Goal: Transaction & Acquisition: Purchase product/service

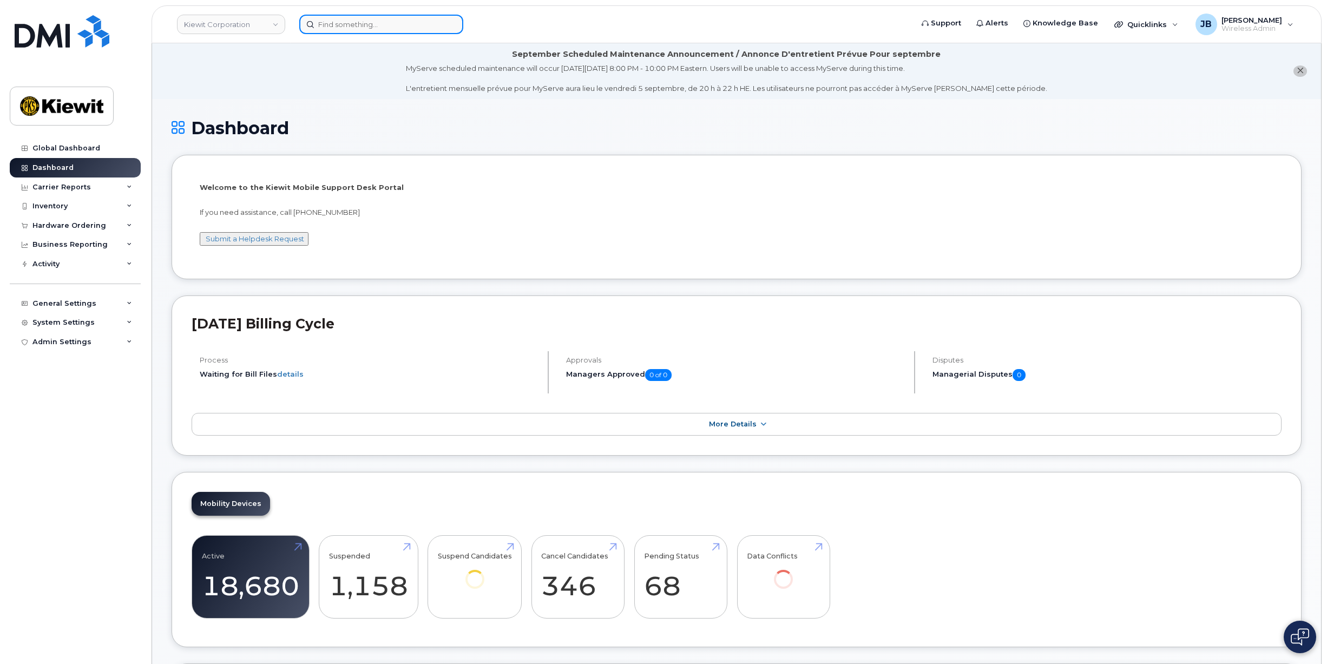
click at [347, 24] on input at bounding box center [381, 24] width 164 height 19
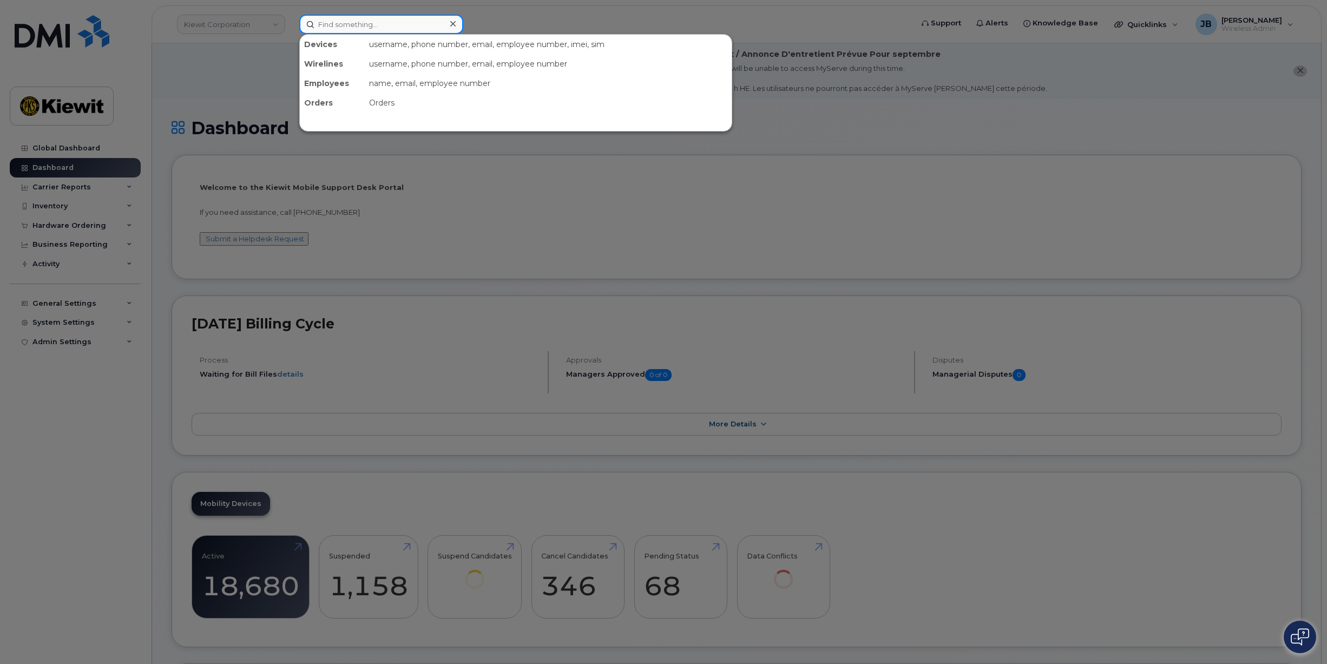
paste input "TERRY.HELPHREY"
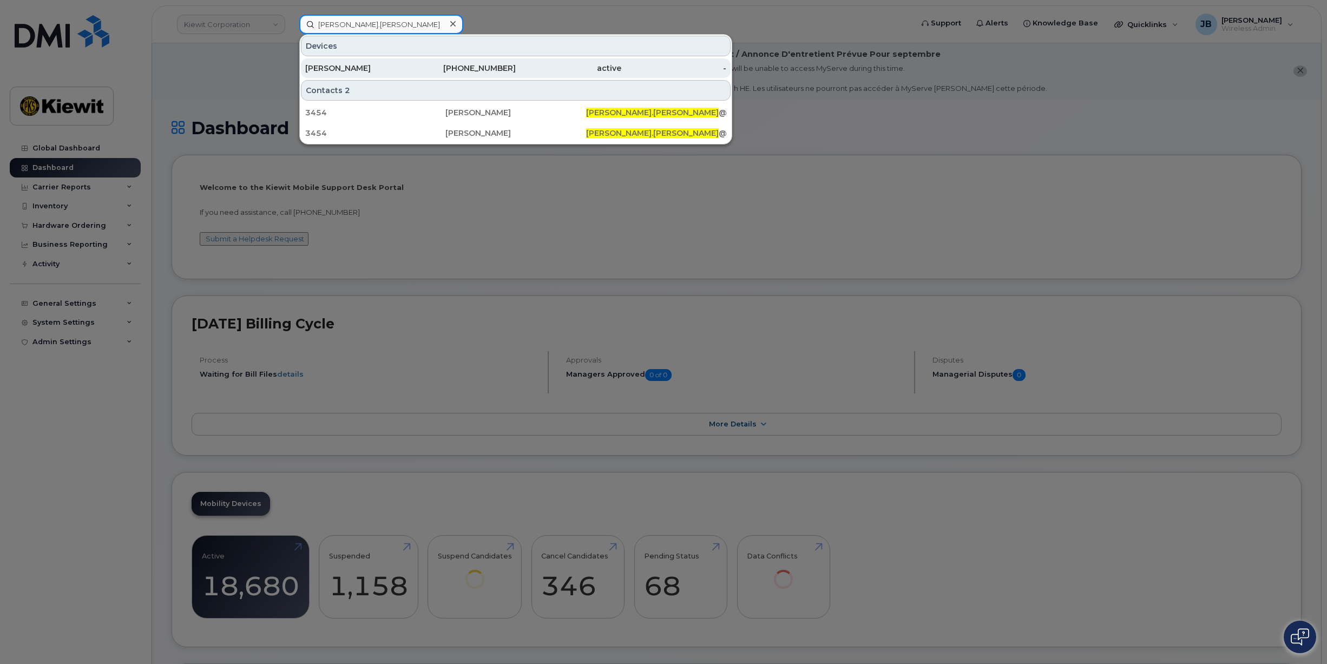
type input "TERRY.HELPHREY"
click at [358, 64] on div "[PERSON_NAME]" at bounding box center [358, 68] width 106 height 11
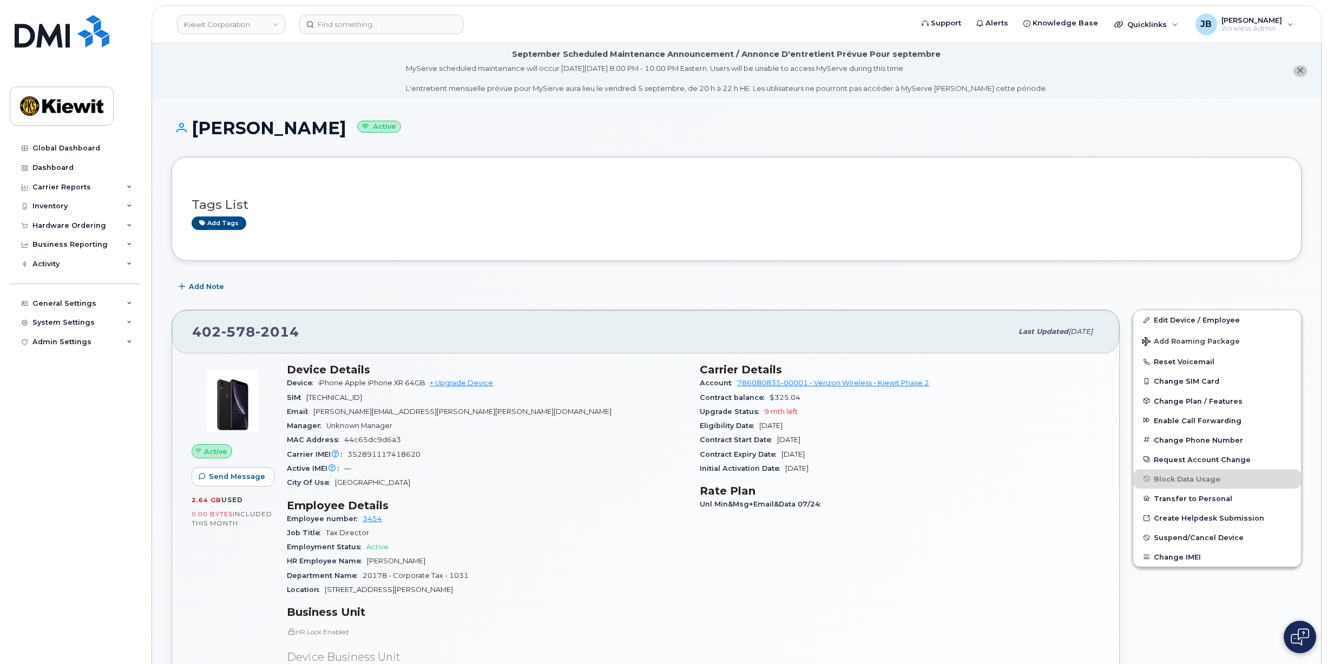
drag, startPoint x: 834, startPoint y: 450, endPoint x: 700, endPoint y: 471, distance: 135.8
click at [700, 471] on section "Carrier Details Account 786080835-00001 - Verizon Wireless - [PERSON_NAME] Phas…" at bounding box center [900, 419] width 400 height 113
drag, startPoint x: 842, startPoint y: 468, endPoint x: 834, endPoint y: 469, distance: 7.1
click at [834, 469] on div "Initial Activation Date Nov 05, 2012" at bounding box center [900, 469] width 400 height 14
click at [839, 469] on div "Initial Activation Date Nov 05, 2012" at bounding box center [900, 469] width 400 height 14
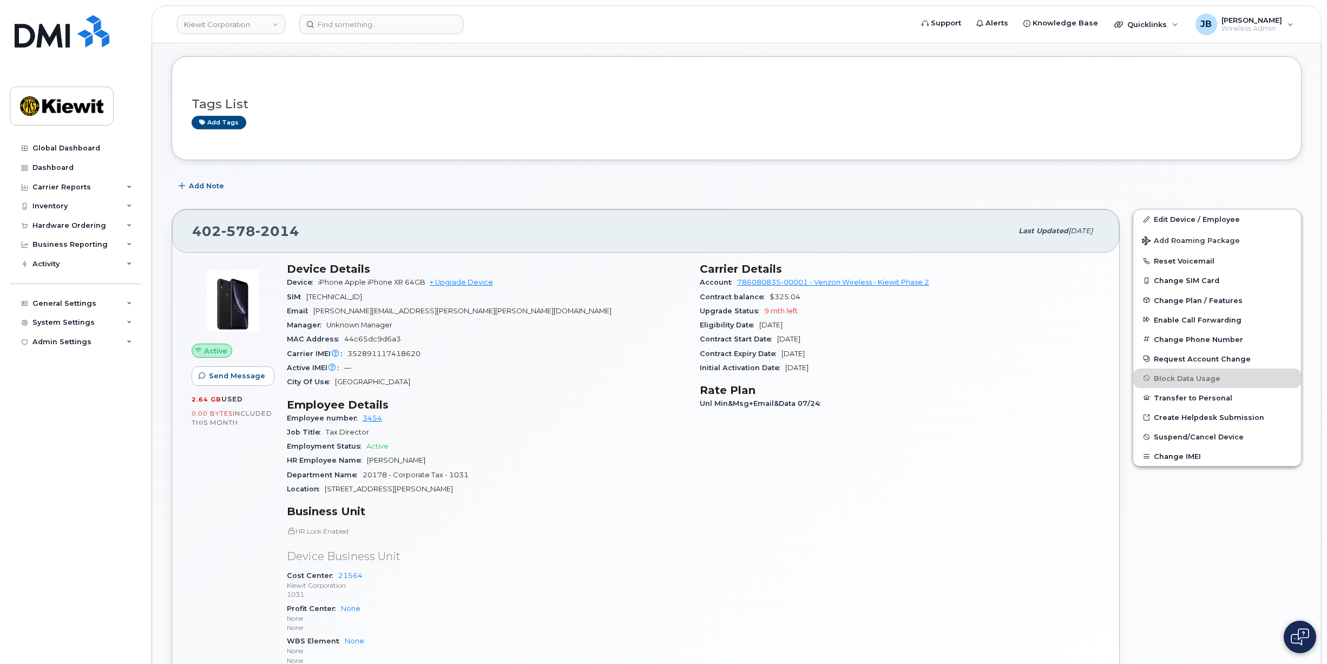
scroll to position [108, 0]
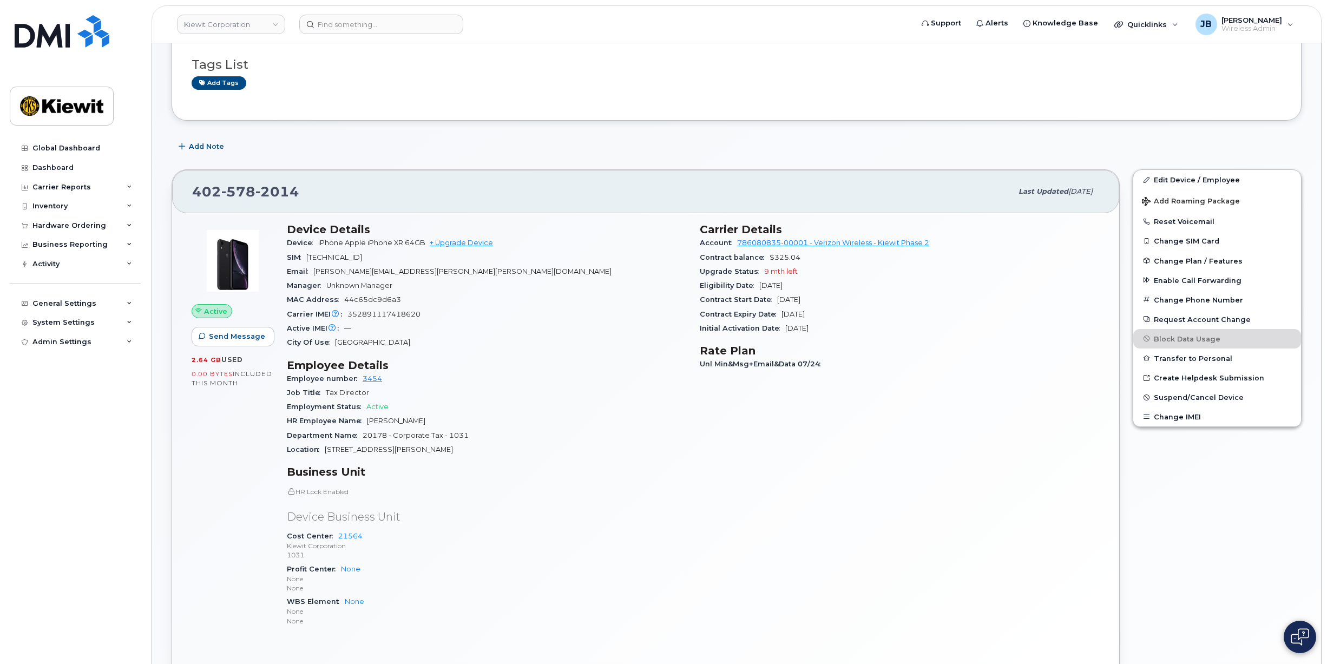
drag, startPoint x: 657, startPoint y: 324, endPoint x: 647, endPoint y: 358, distance: 35.1
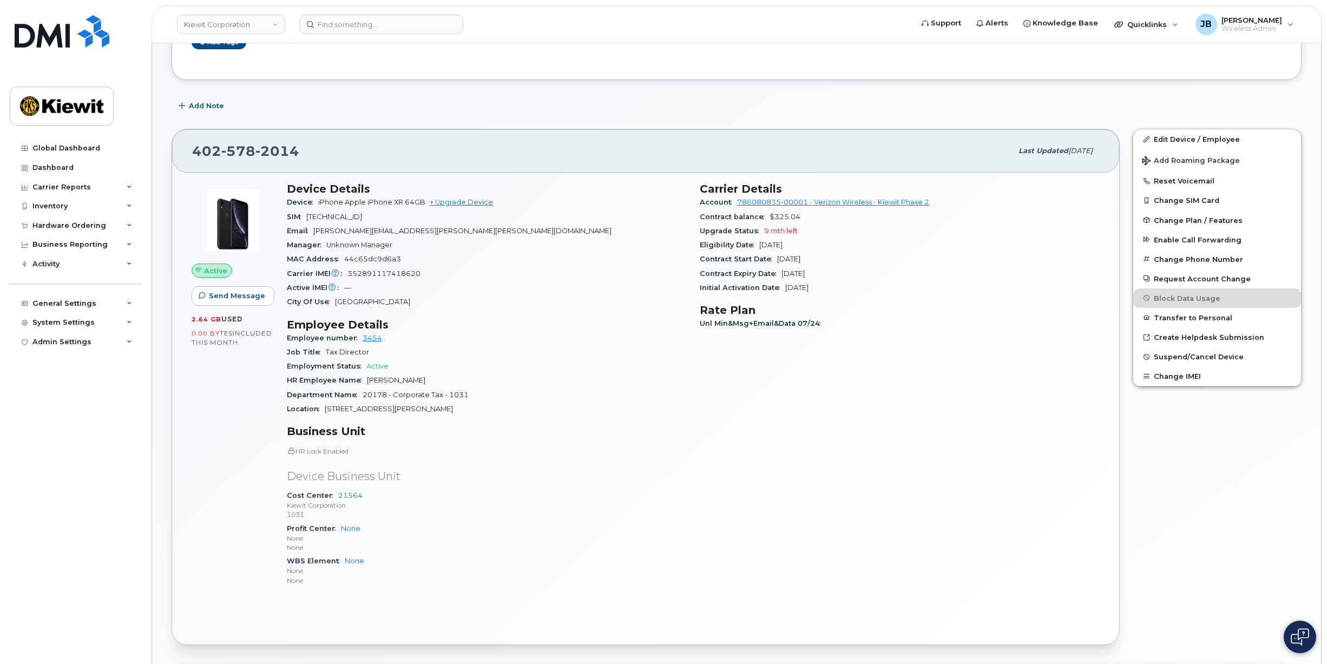
drag, startPoint x: 619, startPoint y: 314, endPoint x: 623, endPoint y: 349, distance: 34.8
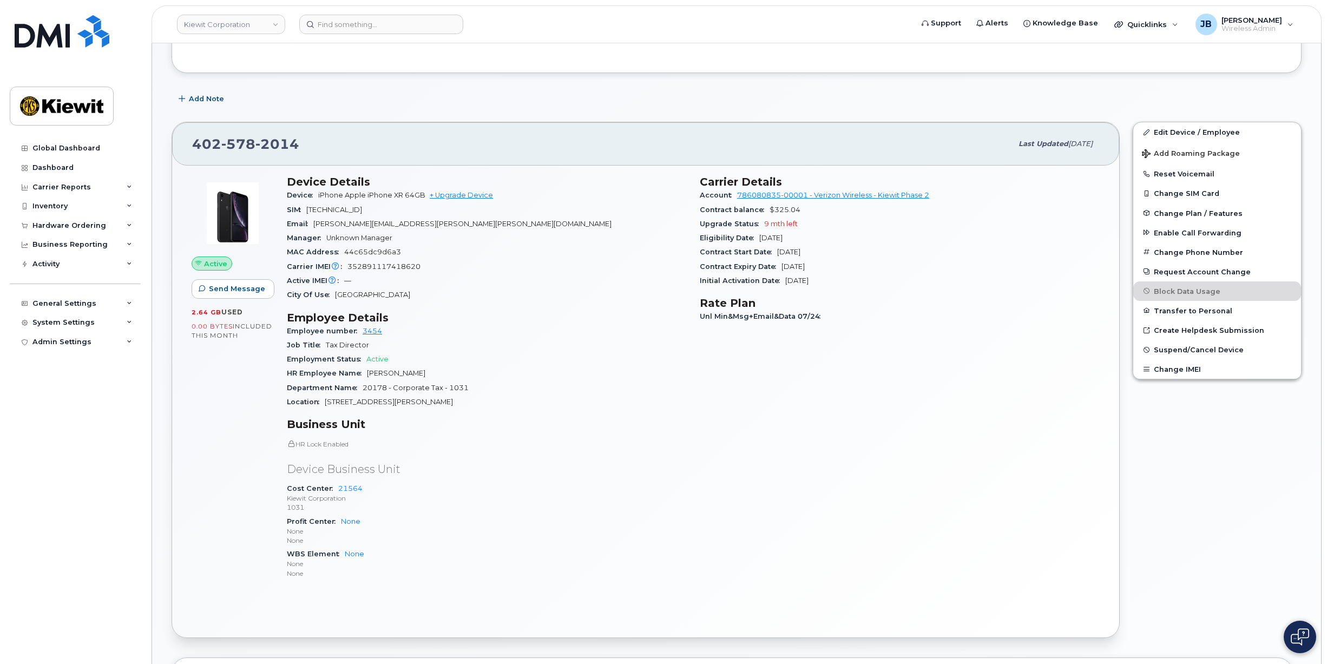
click at [636, 320] on h3 "Employee Details" at bounding box center [487, 317] width 400 height 13
drag, startPoint x: 846, startPoint y: 272, endPoint x: 844, endPoint y: 267, distance: 5.6
click at [844, 267] on div "Contract Expiry Date Jul 01, 2026" at bounding box center [900, 267] width 400 height 14
drag, startPoint x: 844, startPoint y: 267, endPoint x: 852, endPoint y: 263, distance: 8.5
click at [852, 263] on div "Contract Expiry Date Jul 01, 2026" at bounding box center [900, 267] width 400 height 14
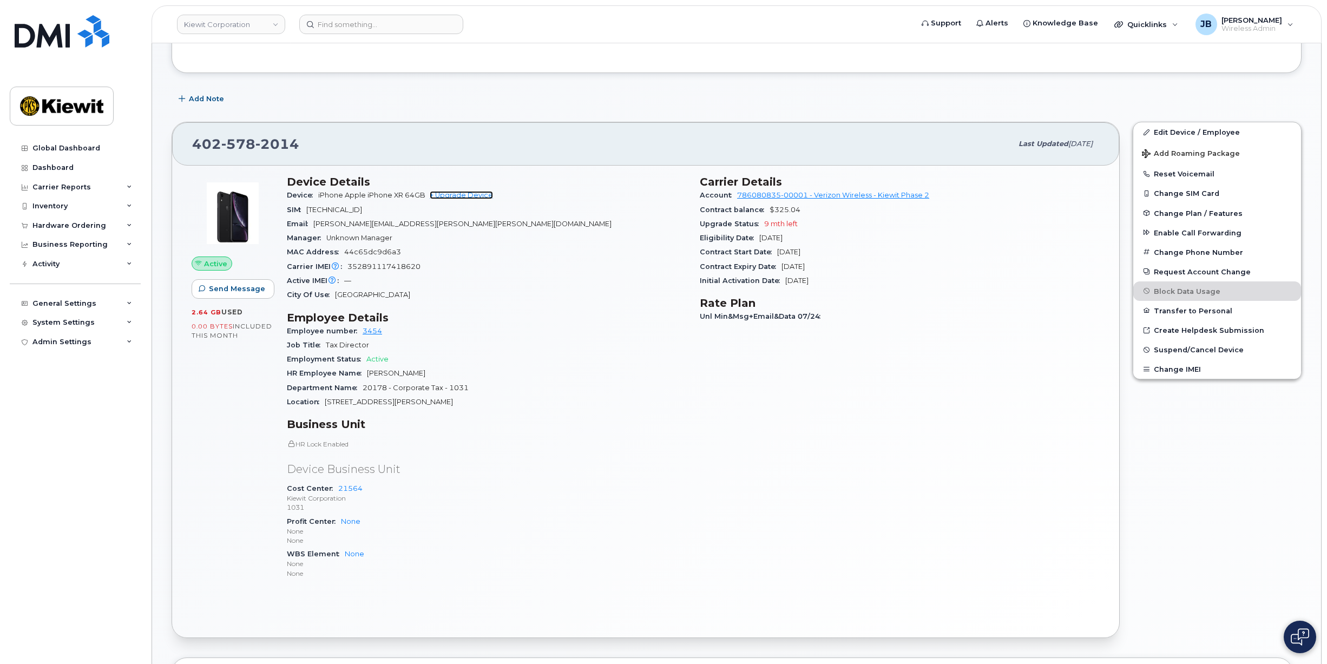
click at [449, 196] on link "+ Upgrade Device" at bounding box center [461, 195] width 63 height 8
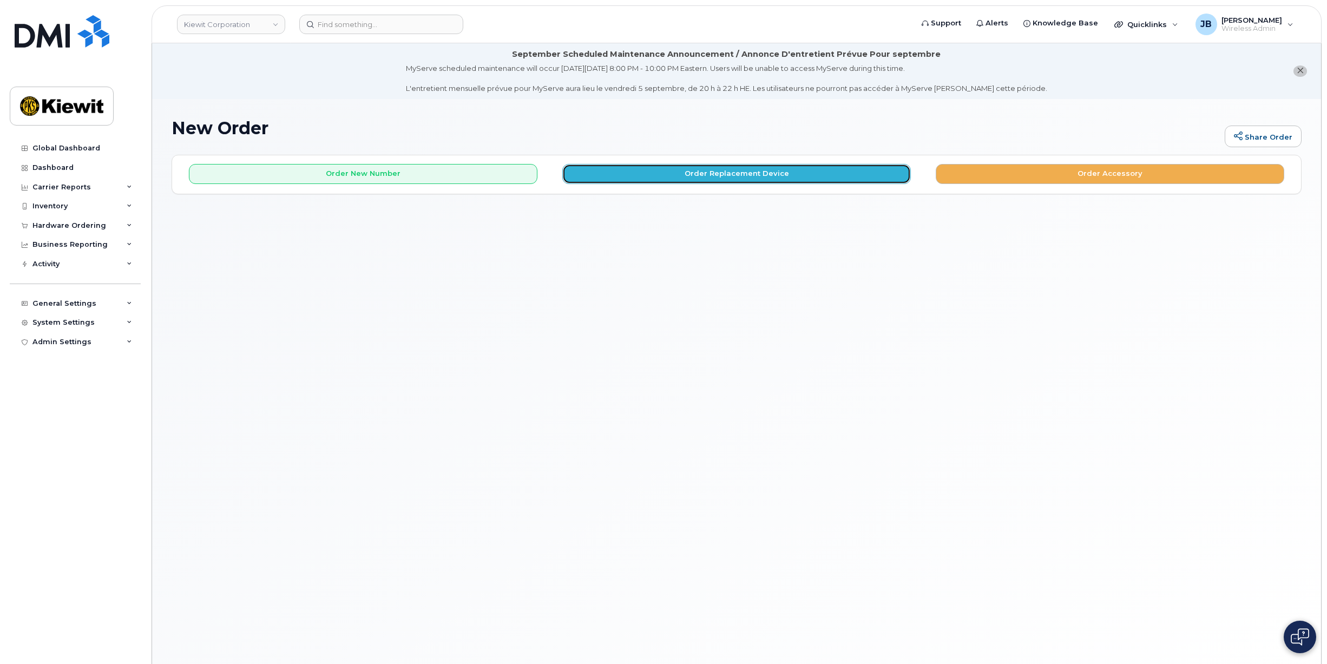
click at [734, 172] on button "Order Replacement Device" at bounding box center [736, 174] width 349 height 20
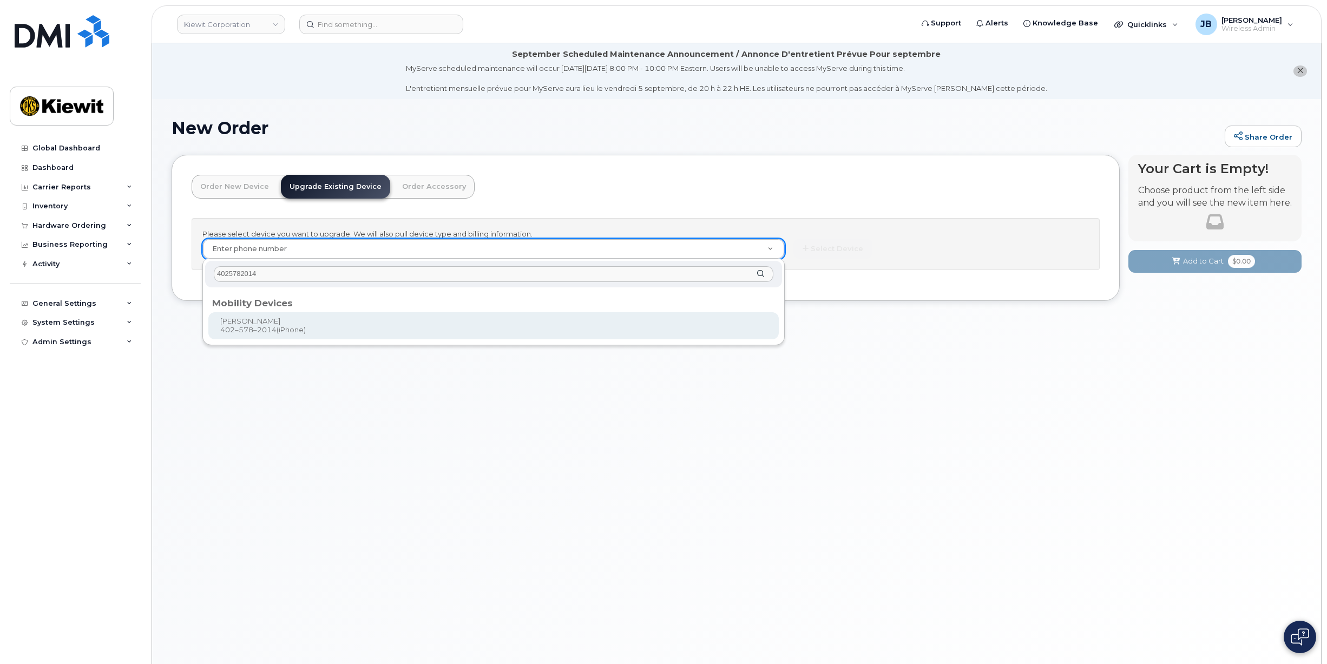
type input "4025782014"
type input "1167609"
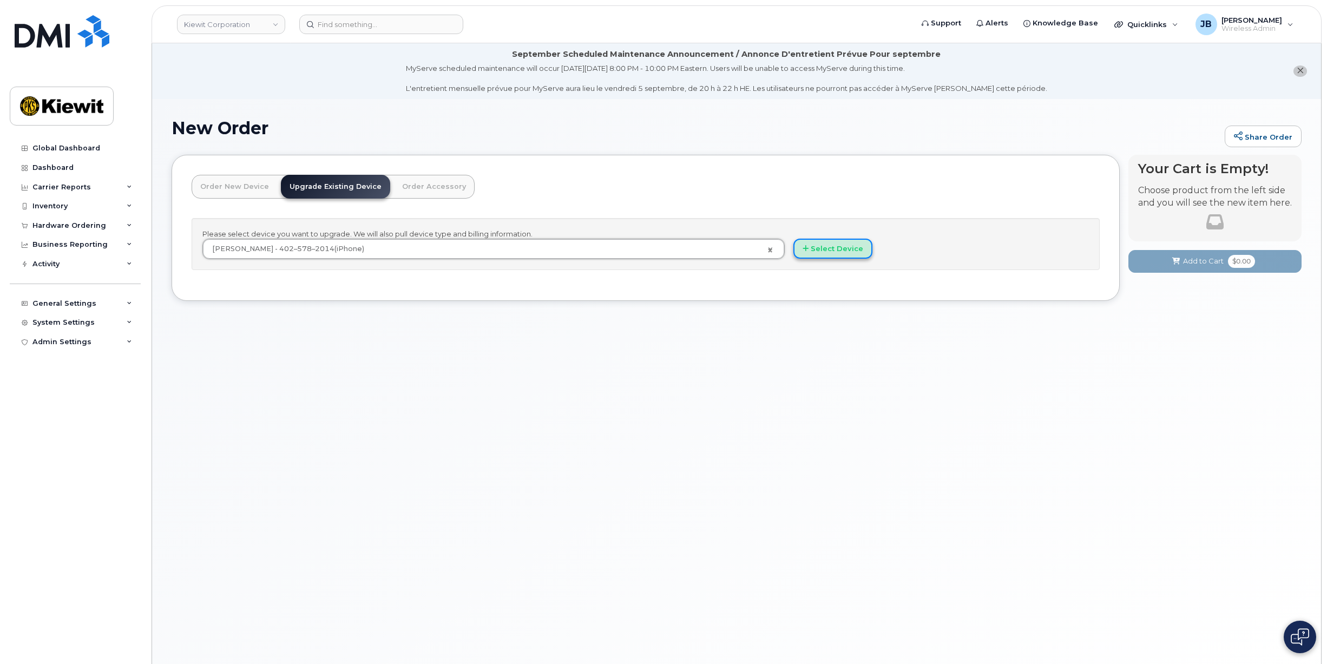
click at [795, 247] on button "Select Device" at bounding box center [832, 249] width 79 height 20
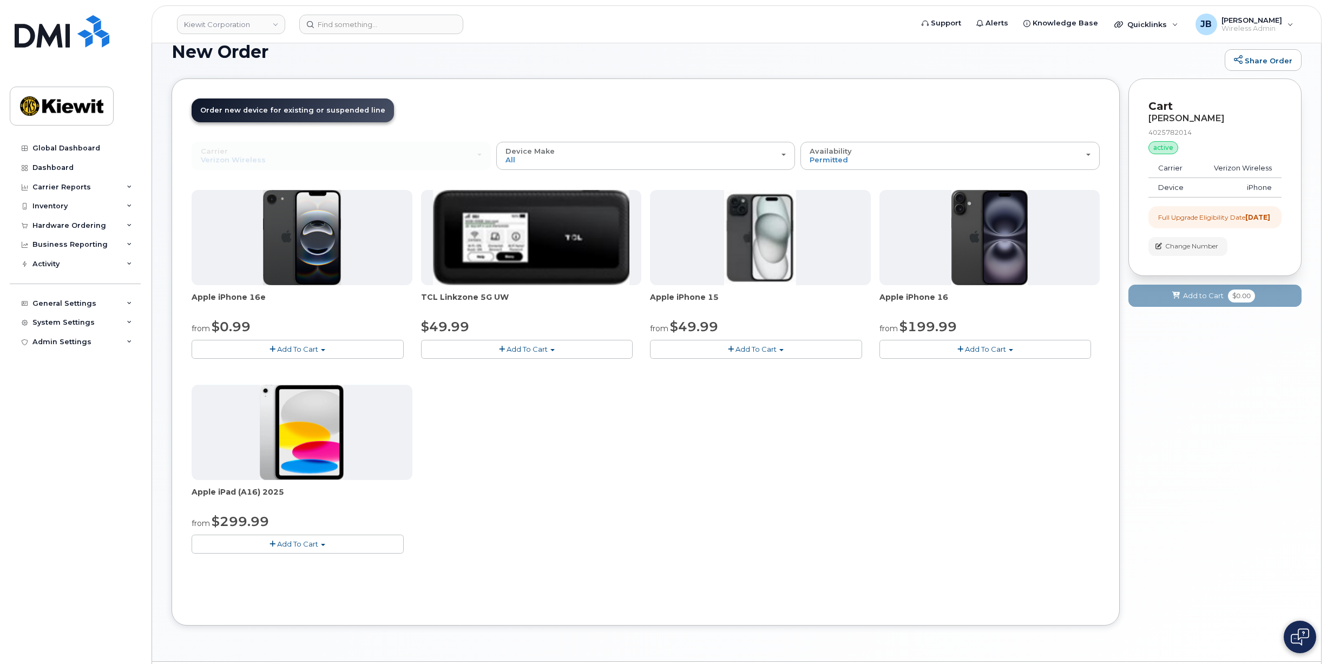
scroll to position [108, 0]
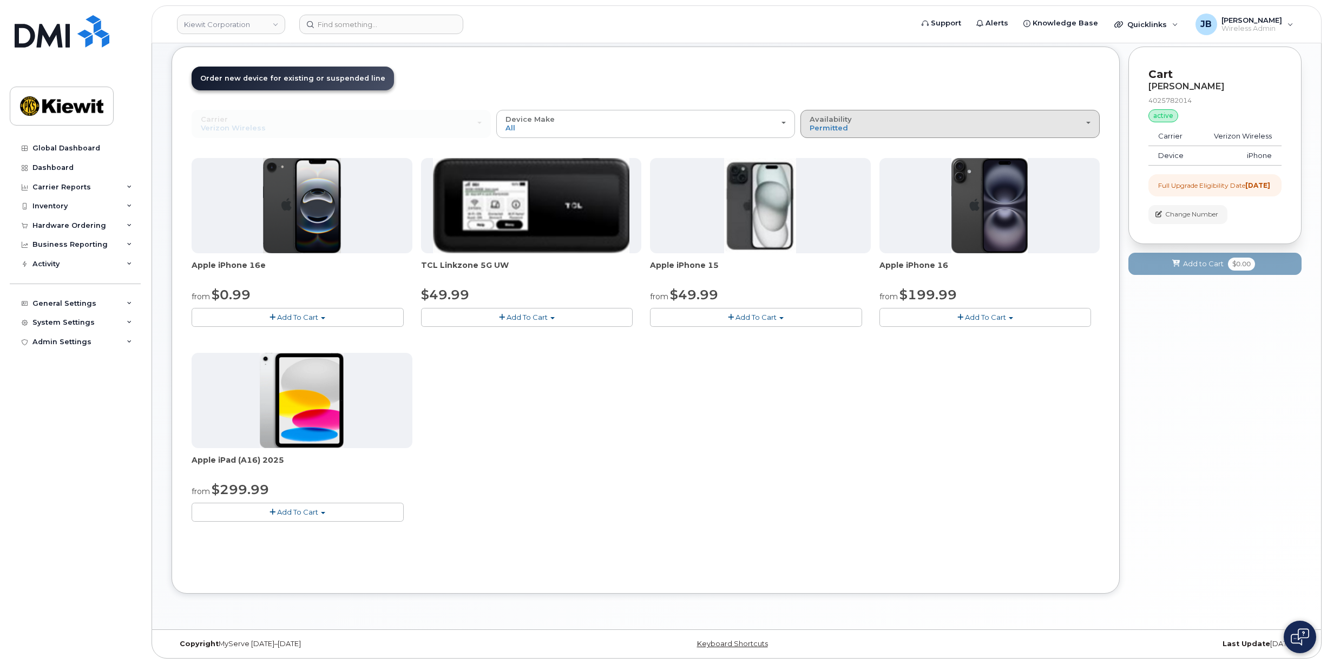
click at [943, 122] on div "Availability Permitted All" at bounding box center [950, 123] width 281 height 17
click at [823, 164] on label "All" at bounding box center [814, 166] width 23 height 13
click at [0, 0] on input "All" at bounding box center [0, 0] width 0 height 0
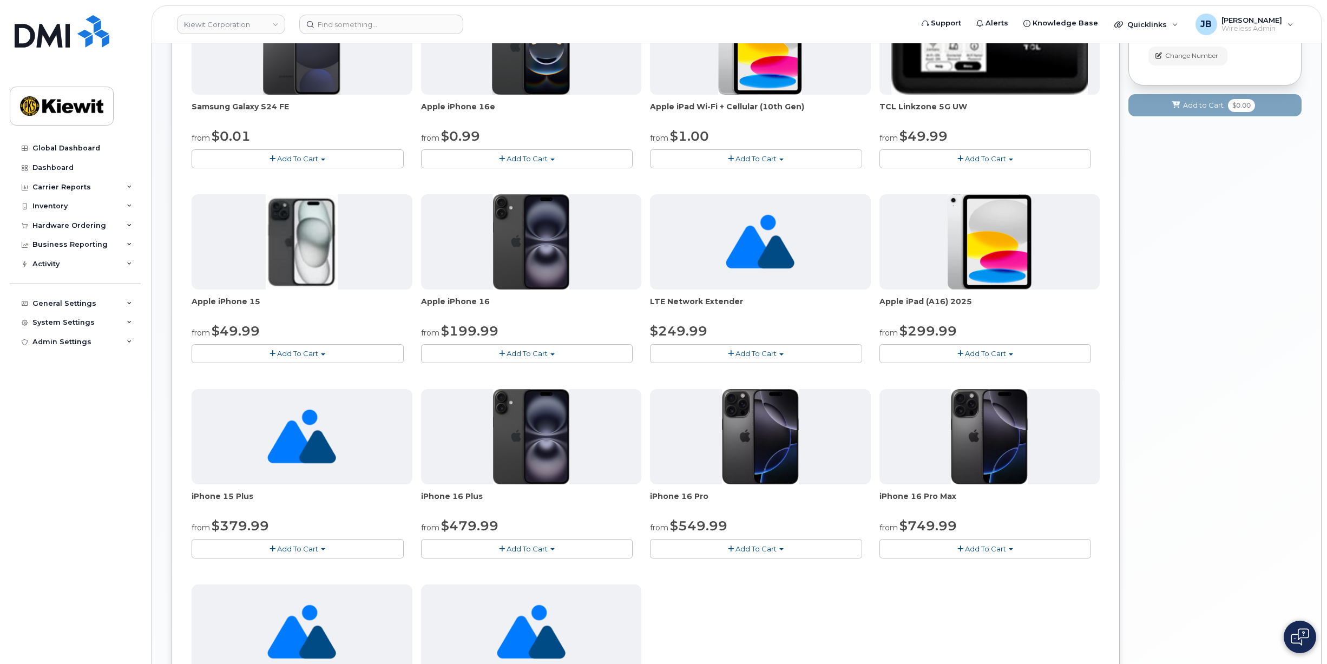
scroll to position [271, 0]
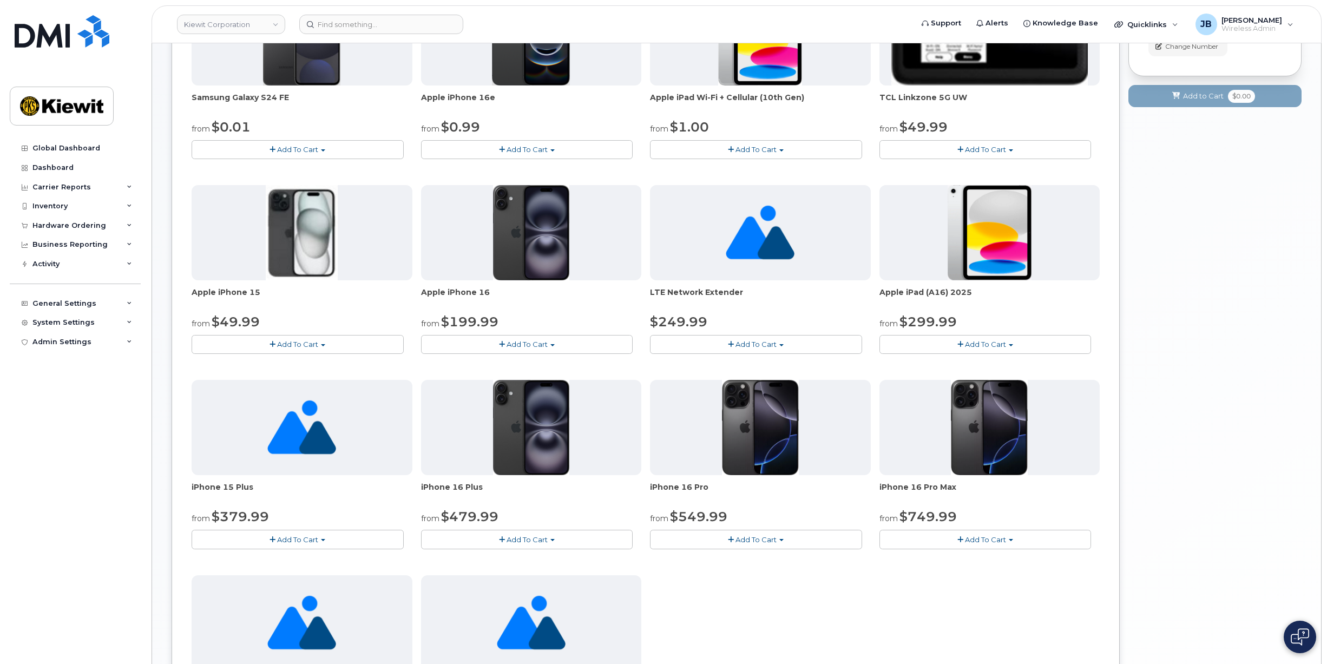
drag, startPoint x: 876, startPoint y: 235, endPoint x: 875, endPoint y: 248, distance: 13.0
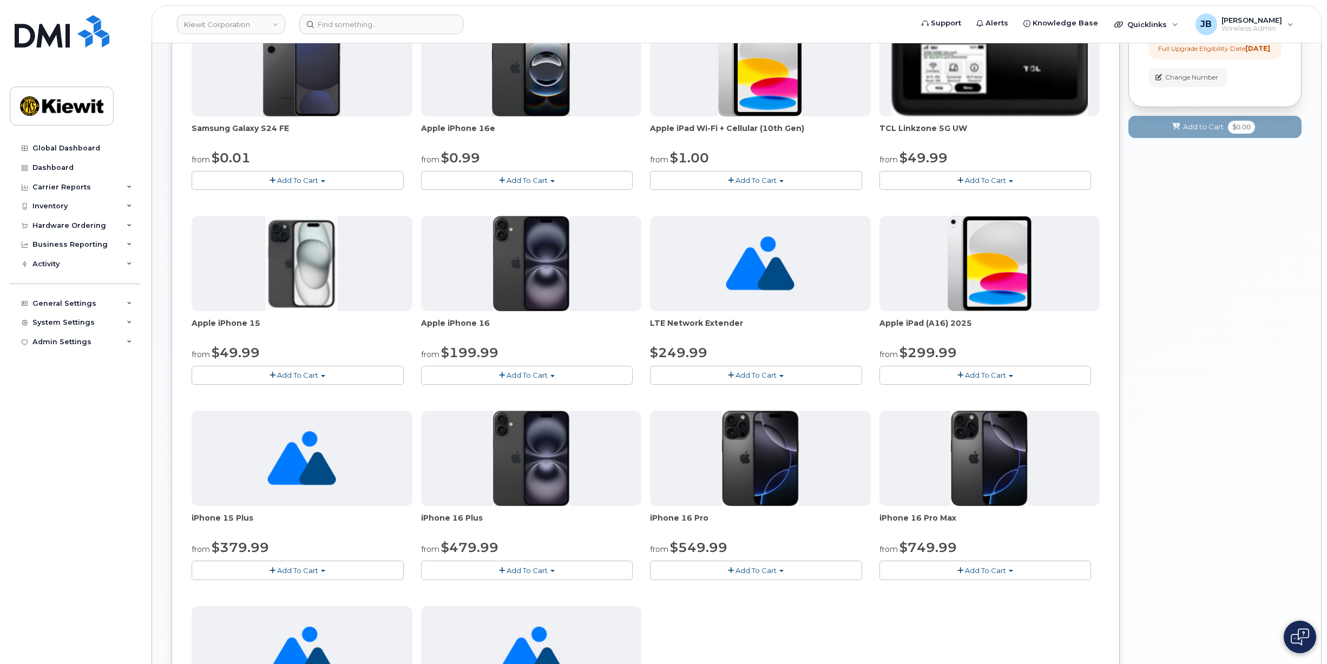
drag, startPoint x: 875, startPoint y: 248, endPoint x: 873, endPoint y: 228, distance: 19.6
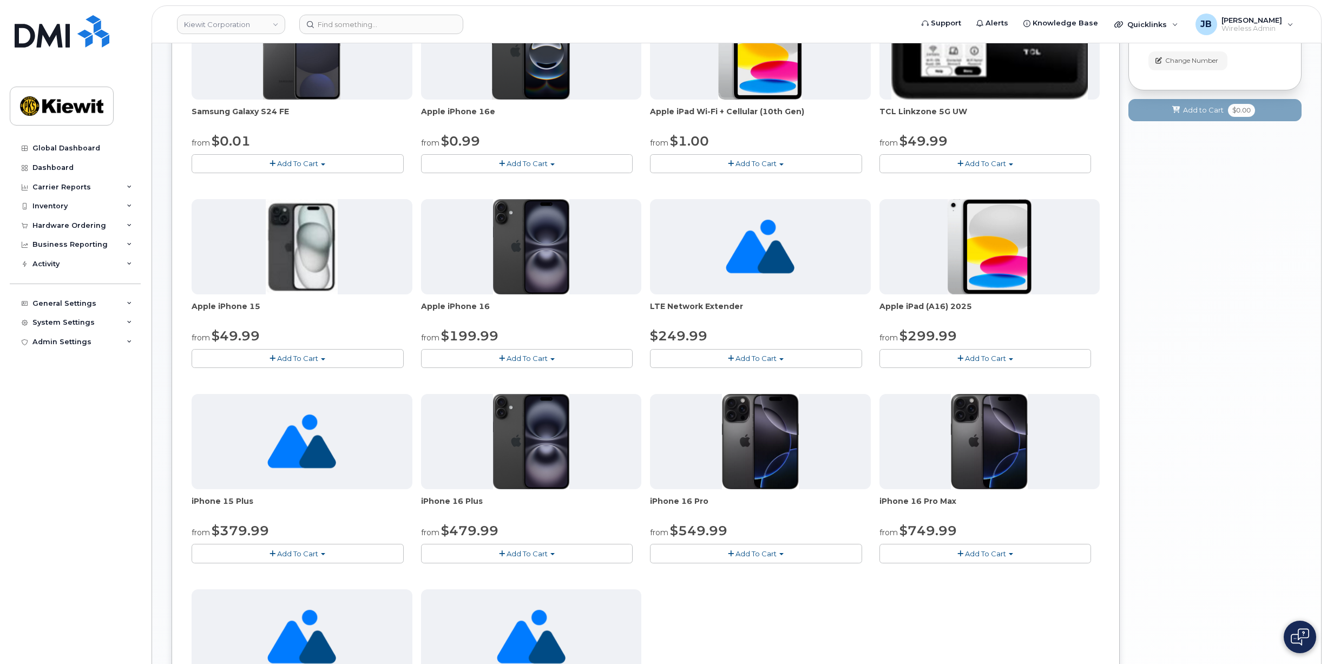
drag, startPoint x: 873, startPoint y: 228, endPoint x: 873, endPoint y: 246, distance: 17.9
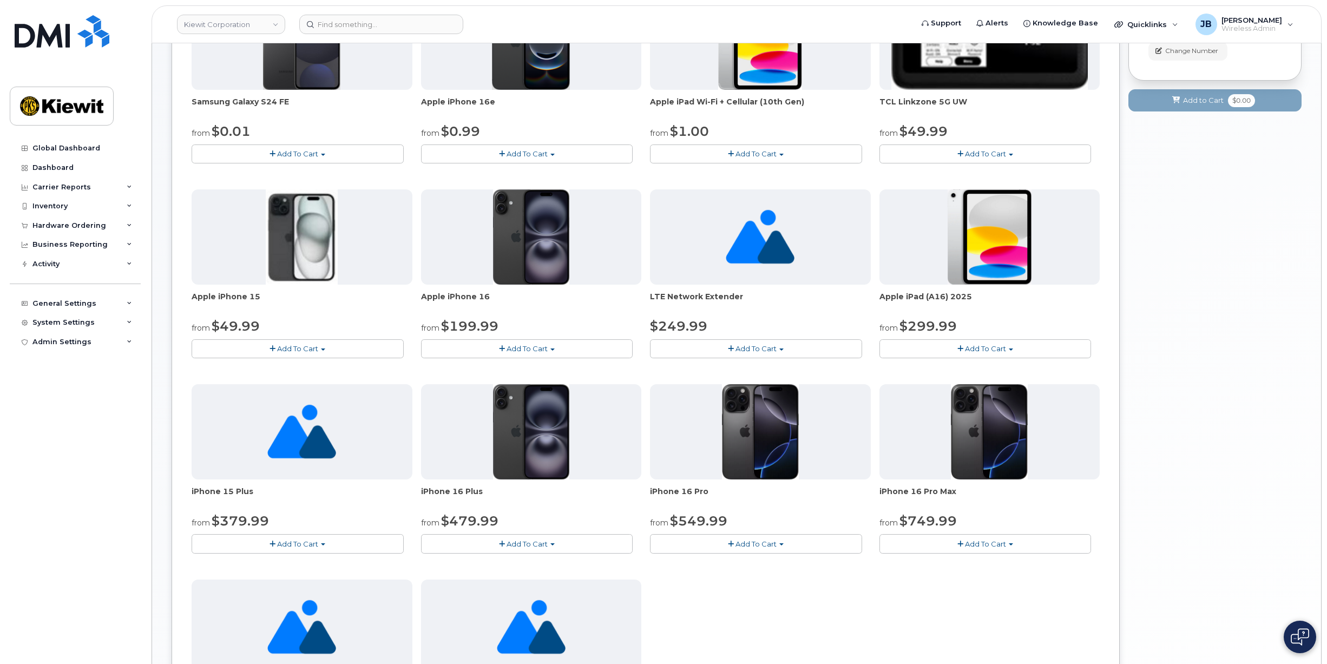
drag, startPoint x: 876, startPoint y: 223, endPoint x: 878, endPoint y: 235, distance: 12.2
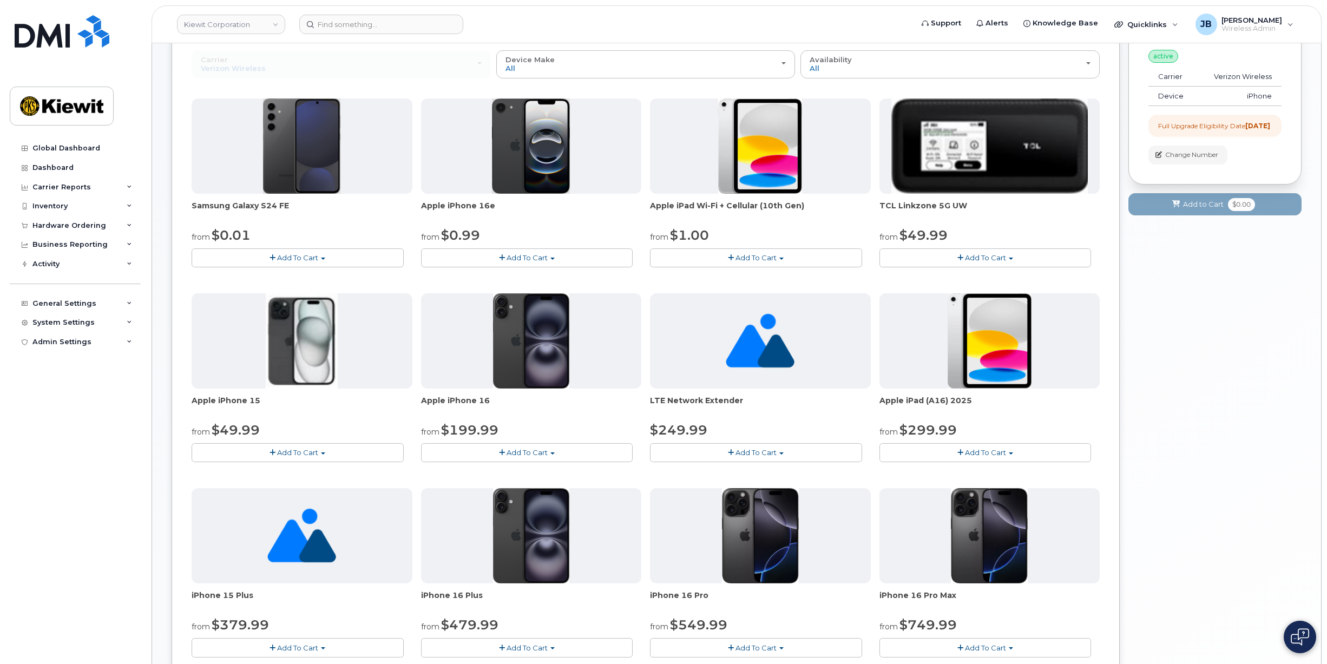
drag, startPoint x: 878, startPoint y: 235, endPoint x: 880, endPoint y: 218, distance: 16.9
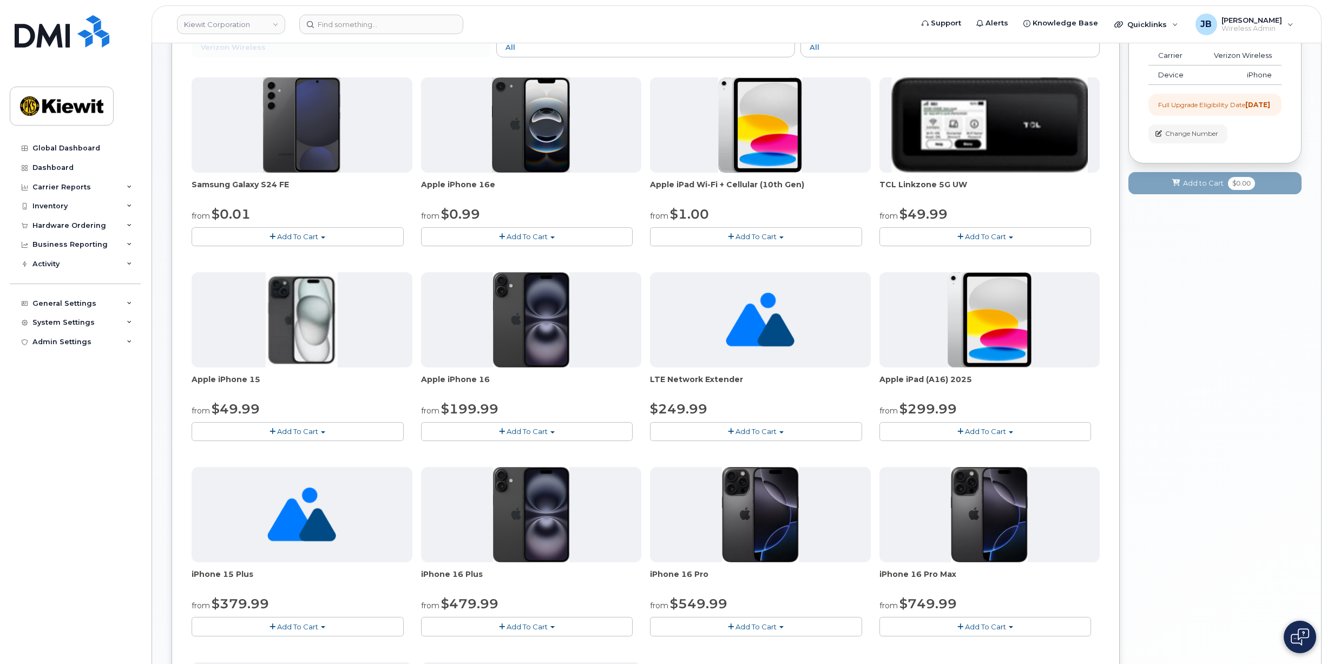
drag, startPoint x: 877, startPoint y: 223, endPoint x: 877, endPoint y: 249, distance: 26.5
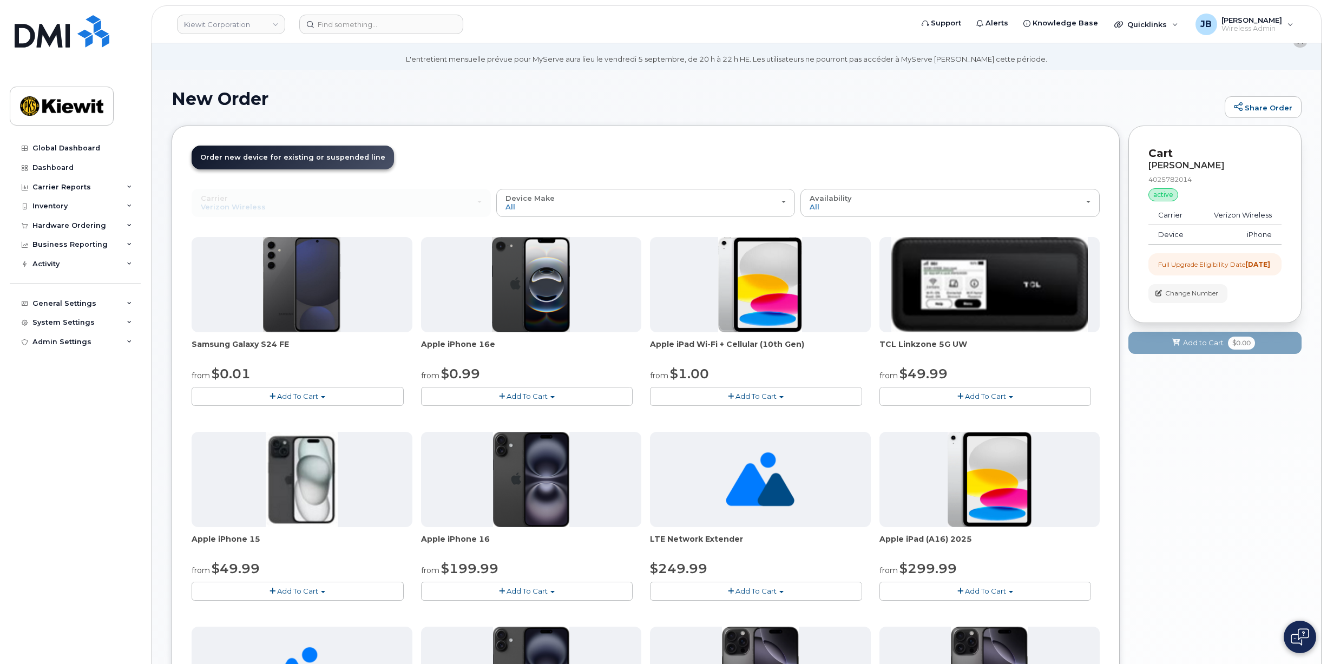
scroll to position [29, 0]
drag, startPoint x: 880, startPoint y: 226, endPoint x: 879, endPoint y: 234, distance: 8.7
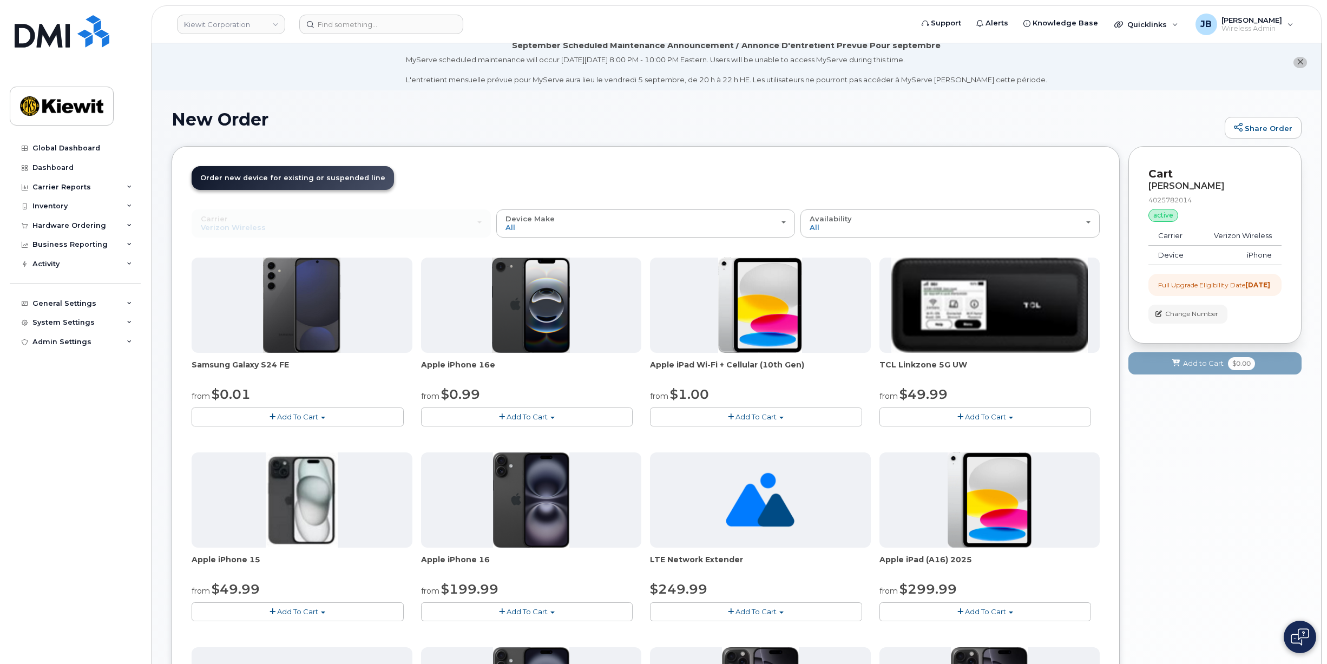
scroll to position [0, 0]
